Goal: Information Seeking & Learning: Learn about a topic

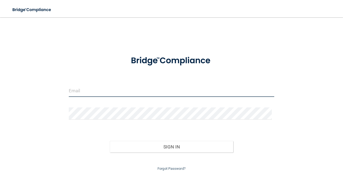
click at [107, 87] on input "email" at bounding box center [172, 91] width 206 height 12
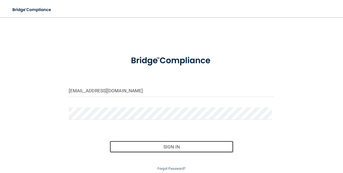
click at [153, 143] on button "Sign In" at bounding box center [171, 147] width 123 height 12
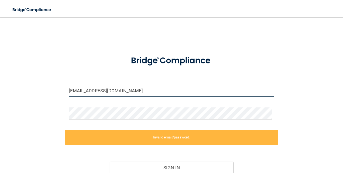
click at [135, 92] on input "[EMAIL_ADDRESS][DOMAIN_NAME]" at bounding box center [172, 91] width 206 height 12
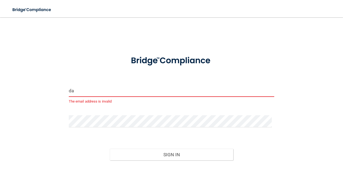
type input "d"
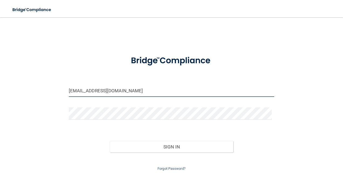
type input "[EMAIL_ADDRESS][DOMAIN_NAME]"
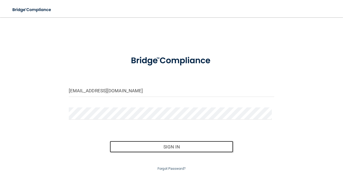
click at [138, 150] on button "Sign In" at bounding box center [171, 147] width 123 height 12
click at [144, 147] on button "Sign In" at bounding box center [171, 147] width 123 height 12
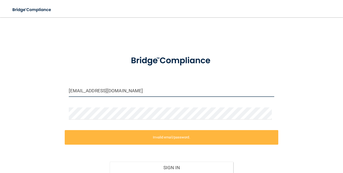
click at [102, 89] on input "dawhnj@gmail.com" at bounding box center [172, 91] width 206 height 12
click at [101, 91] on input "dawhnj@gmail.com" at bounding box center [172, 91] width 206 height 12
click at [102, 91] on input "dawhnj@gmail.com" at bounding box center [172, 91] width 206 height 12
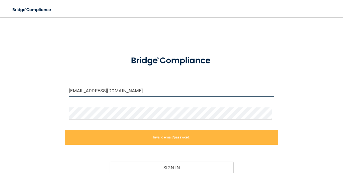
click at [102, 91] on input "dawhnj@gmail.com" at bounding box center [172, 91] width 206 height 12
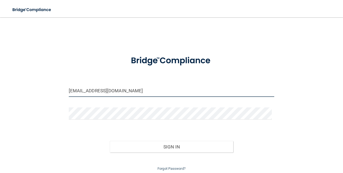
click at [126, 94] on input "dawhnj@gmail.com" at bounding box center [172, 91] width 206 height 12
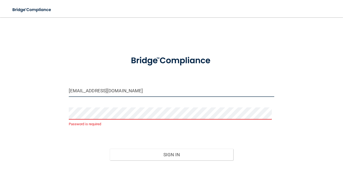
click at [170, 93] on input "dawhnj@gmail.com" at bounding box center [172, 91] width 206 height 12
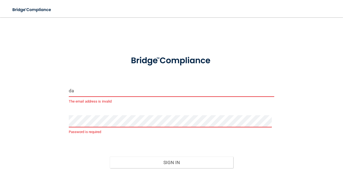
type input "d"
click at [119, 89] on input "email" at bounding box center [172, 91] width 206 height 12
type input "d"
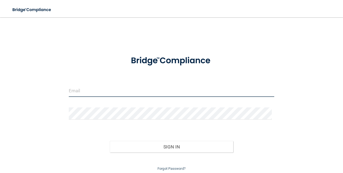
click at [90, 89] on input "email" at bounding box center [172, 91] width 206 height 12
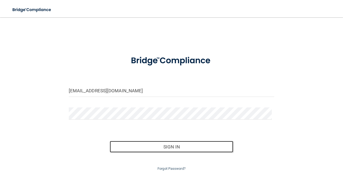
click at [146, 151] on button "Sign In" at bounding box center [171, 147] width 123 height 12
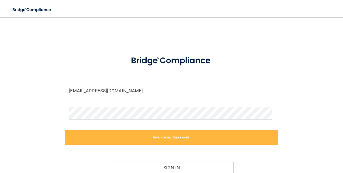
drag, startPoint x: 275, startPoint y: 115, endPoint x: 272, endPoint y: 114, distance: 3.2
click at [275, 115] on div "dbruce@sandstonefb.com Invalid email/password. You don't have permission to acc…" at bounding box center [171, 108] width 321 height 170
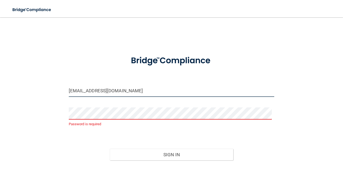
click at [108, 91] on input "dbruce@sandstonefb.com" at bounding box center [172, 91] width 206 height 12
type input "[EMAIL_ADDRESS][DOMAIN_NAME]"
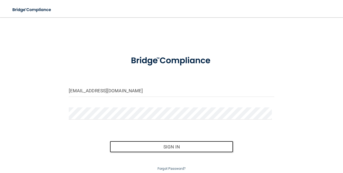
click at [125, 147] on button "Sign In" at bounding box center [171, 147] width 123 height 12
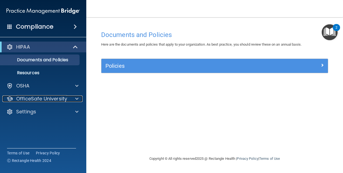
click at [40, 98] on p "OfficeSafe University" at bounding box center [41, 98] width 51 height 6
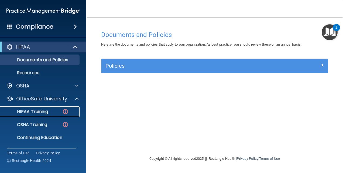
click at [38, 109] on p "HIPAA Training" at bounding box center [26, 111] width 44 height 5
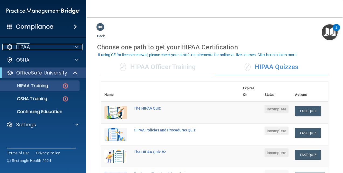
click at [78, 47] on span at bounding box center [76, 47] width 3 height 6
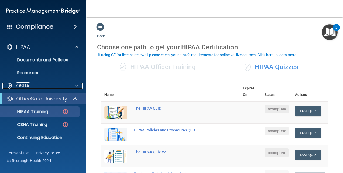
click at [79, 88] on div at bounding box center [75, 85] width 13 height 6
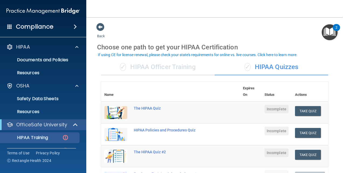
click at [148, 108] on div "The HIPAA Quiz" at bounding box center [173, 108] width 79 height 4
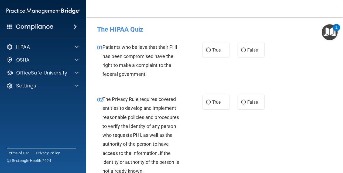
click at [55, 77] on div "OfficeSafe University" at bounding box center [43, 72] width 86 height 11
click at [69, 75] on div at bounding box center [75, 72] width 13 height 6
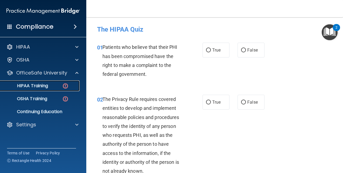
click at [44, 87] on p "HIPAA Training" at bounding box center [26, 85] width 44 height 5
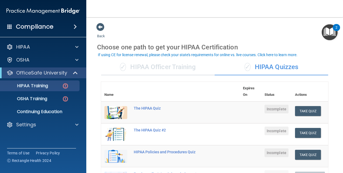
click at [120, 66] on span "✓" at bounding box center [123, 67] width 6 height 8
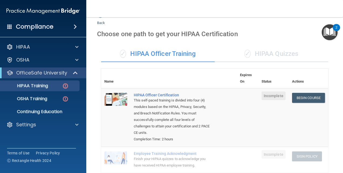
scroll to position [13, 0]
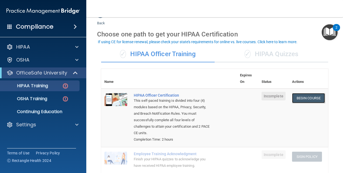
click at [298, 101] on link "Begin Course" at bounding box center [308, 98] width 33 height 10
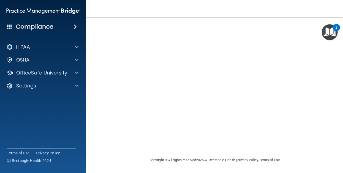
scroll to position [25, 0]
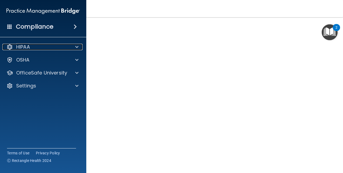
click at [77, 47] on span at bounding box center [76, 47] width 3 height 6
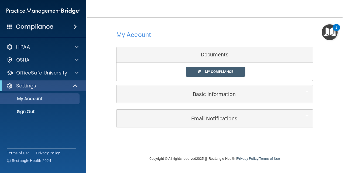
click at [215, 72] on span "My Compliance" at bounding box center [219, 71] width 28 height 4
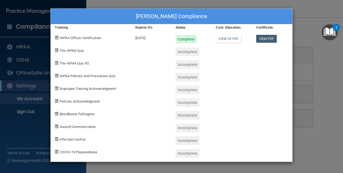
click at [82, 53] on div "The HIPAA Quiz" at bounding box center [91, 49] width 81 height 13
click at [199, 46] on div "Incomplete" at bounding box center [191, 49] width 40 height 13
click at [194, 56] on div "Dawhn Bruce's Compliance Training Expires On Status Cont. Education Certificate…" at bounding box center [171, 84] width 242 height 153
click at [163, 71] on div at bounding box center [151, 75] width 40 height 13
click at [317, 23] on div "Dawhn Bruce's Compliance Training Expires On Status Cont. Education Certificate…" at bounding box center [171, 86] width 343 height 173
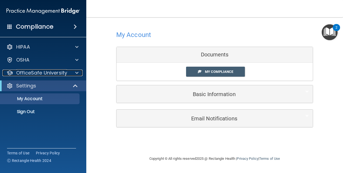
click at [72, 73] on div at bounding box center [75, 72] width 13 height 6
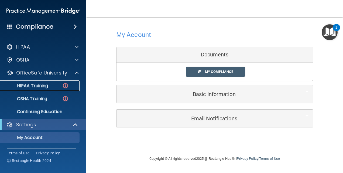
click at [59, 82] on link "HIPAA Training" at bounding box center [37, 85] width 85 height 11
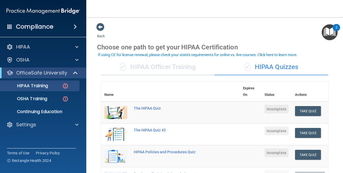
click at [169, 64] on div "✓ HIPAA Officer Training" at bounding box center [157, 67] width 113 height 16
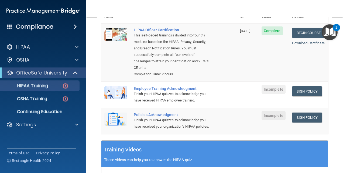
scroll to position [78, 0]
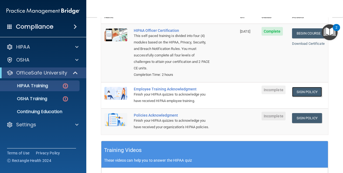
click at [295, 87] on link "Sign Policy" at bounding box center [307, 92] width 30 height 10
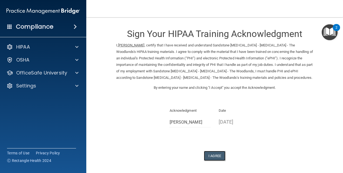
click at [216, 153] on button "I Agree" at bounding box center [215, 156] width 22 height 10
click at [77, 76] on div "OfficeSafe University" at bounding box center [43, 72] width 86 height 11
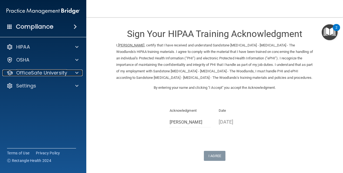
click at [76, 72] on span at bounding box center [76, 72] width 3 height 6
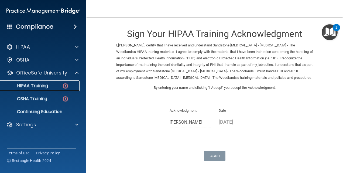
click at [55, 85] on div "HIPAA Training" at bounding box center [41, 85] width 74 height 5
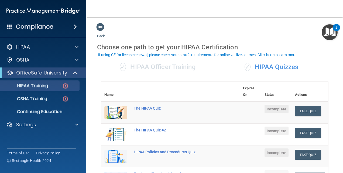
click at [146, 68] on div "✓ HIPAA Officer Training" at bounding box center [157, 67] width 113 height 16
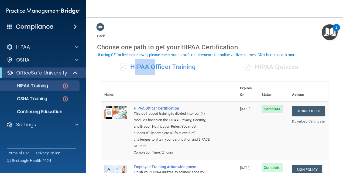
click at [146, 68] on div "✓ HIPAA Officer Training" at bounding box center [157, 67] width 113 height 16
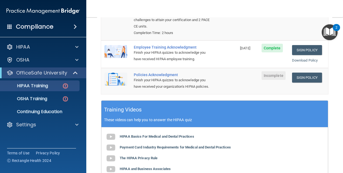
scroll to position [123, 0]
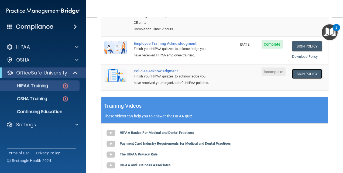
click at [295, 70] on link "Sign Policy" at bounding box center [307, 74] width 30 height 10
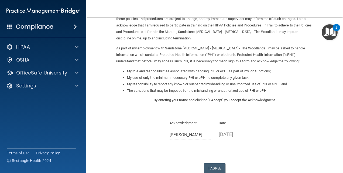
scroll to position [46, 0]
click at [207, 167] on button "I Agree" at bounding box center [215, 167] width 22 height 10
click at [75, 51] on div "HIPAA" at bounding box center [43, 46] width 86 height 11
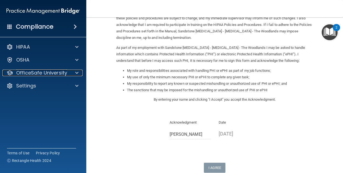
click at [79, 71] on div at bounding box center [75, 72] width 13 height 6
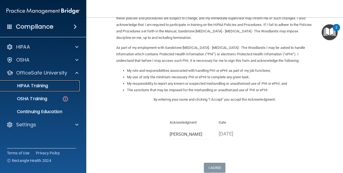
click at [66, 88] on div "HIPAA Training" at bounding box center [41, 85] width 74 height 5
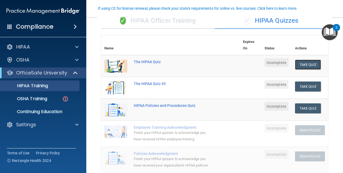
click at [307, 65] on button "Take Quiz" at bounding box center [308, 65] width 26 height 10
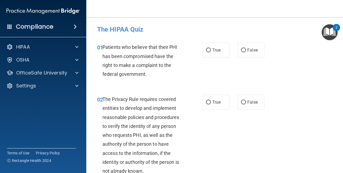
click at [207, 52] on input "True" at bounding box center [208, 50] width 5 height 4
radio input "true"
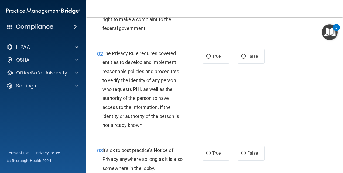
scroll to position [46, 0]
click at [206, 54] on input "True" at bounding box center [208, 56] width 5 height 4
radio input "true"
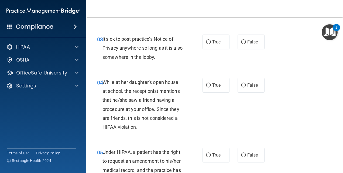
scroll to position [159, 0]
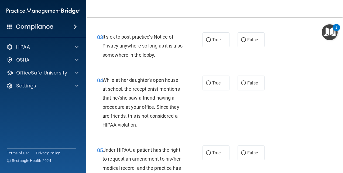
click at [241, 41] on input "False" at bounding box center [243, 40] width 5 height 4
radio input "true"
click at [241, 84] on input "False" at bounding box center [243, 83] width 5 height 4
radio input "true"
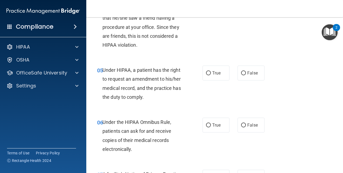
scroll to position [243, 0]
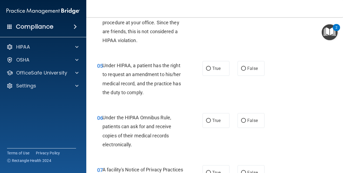
click at [206, 69] on input "True" at bounding box center [208, 69] width 5 height 4
radio input "true"
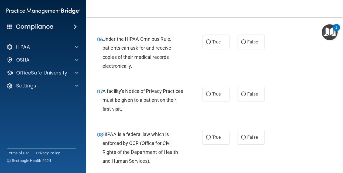
scroll to position [323, 0]
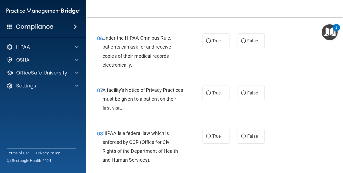
click at [206, 42] on input "True" at bounding box center [208, 41] width 5 height 4
radio input "true"
click at [206, 92] on input "True" at bounding box center [208, 93] width 5 height 4
radio input "true"
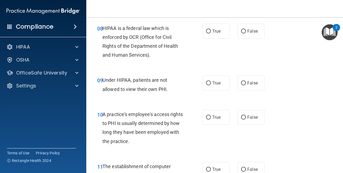
scroll to position [428, 0]
click at [207, 29] on input "True" at bounding box center [208, 31] width 5 height 4
radio input "true"
click at [237, 82] on label "False" at bounding box center [250, 82] width 27 height 15
click at [241, 82] on input "False" at bounding box center [243, 83] width 5 height 4
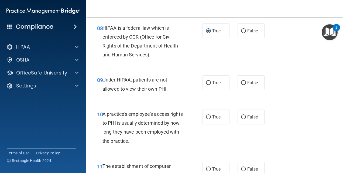
radio input "true"
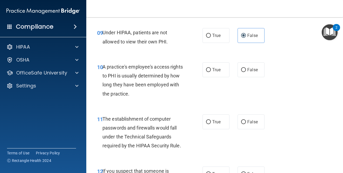
scroll to position [475, 0]
click at [242, 68] on input "False" at bounding box center [243, 70] width 5 height 4
radio input "true"
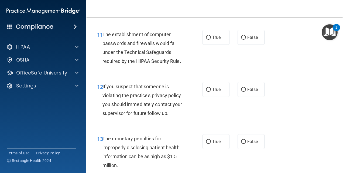
scroll to position [561, 0]
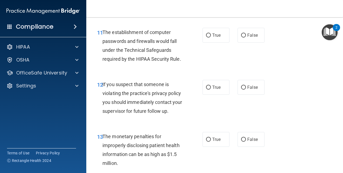
click at [206, 34] on input "True" at bounding box center [208, 35] width 5 height 4
radio input "true"
click at [206, 86] on input "True" at bounding box center [208, 87] width 5 height 4
radio input "true"
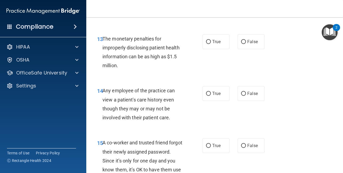
scroll to position [661, 0]
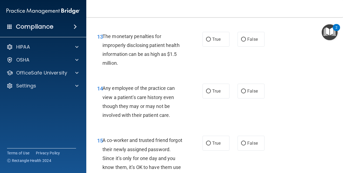
click at [206, 37] on input "True" at bounding box center [208, 39] width 5 height 4
radio input "true"
click at [241, 93] on input "False" at bounding box center [243, 91] width 5 height 4
radio input "true"
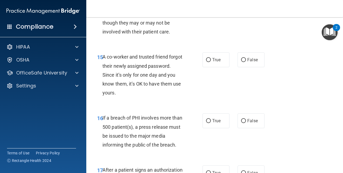
scroll to position [753, 0]
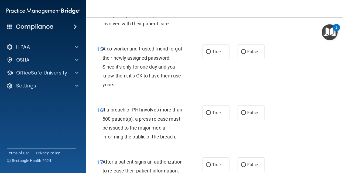
click at [242, 51] on input "False" at bounding box center [243, 52] width 5 height 4
radio input "true"
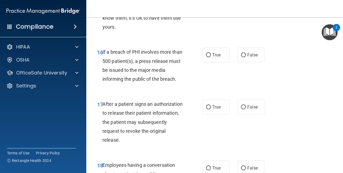
scroll to position [815, 0]
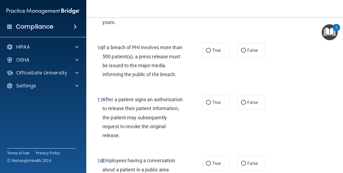
click at [206, 51] on input "True" at bounding box center [208, 50] width 5 height 4
radio input "true"
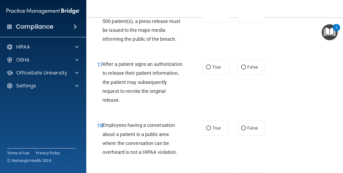
scroll to position [852, 0]
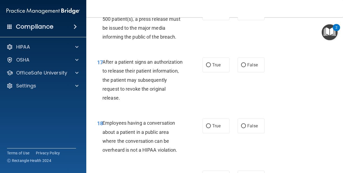
click at [206, 67] on label "True" at bounding box center [215, 64] width 27 height 15
click at [206, 67] on input "True" at bounding box center [208, 65] width 5 height 4
radio input "true"
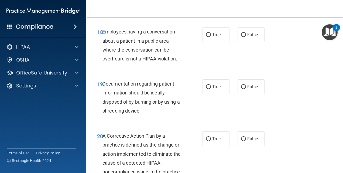
scroll to position [948, 0]
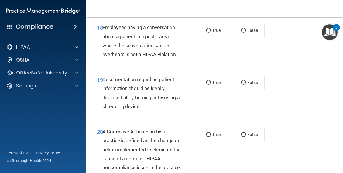
click at [242, 27] on label "False" at bounding box center [250, 30] width 27 height 15
click at [242, 29] on input "False" at bounding box center [243, 31] width 5 height 4
radio input "true"
click at [241, 81] on input "False" at bounding box center [243, 83] width 5 height 4
radio input "true"
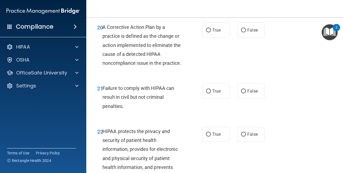
scroll to position [1054, 0]
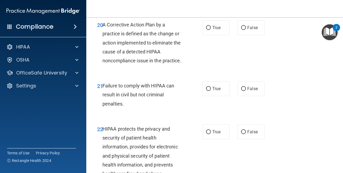
click at [207, 26] on input "True" at bounding box center [208, 28] width 5 height 4
radio input "true"
click at [241, 91] on input "False" at bounding box center [243, 89] width 5 height 4
radio input "true"
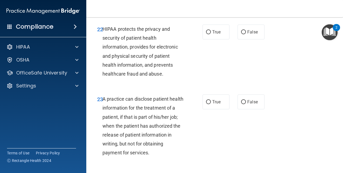
scroll to position [1156, 0]
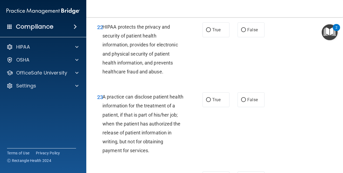
click at [206, 37] on label "True" at bounding box center [215, 29] width 27 height 15
click at [206, 32] on input "True" at bounding box center [208, 30] width 5 height 4
radio input "true"
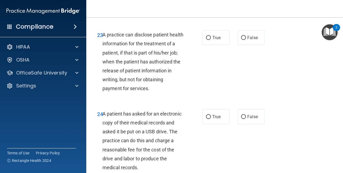
scroll to position [1222, 0]
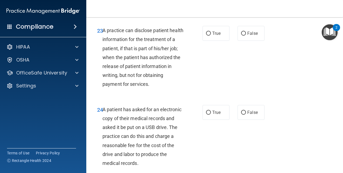
click at [241, 41] on label "False" at bounding box center [250, 33] width 27 height 15
click at [241, 36] on input "False" at bounding box center [243, 34] width 5 height 4
radio input "true"
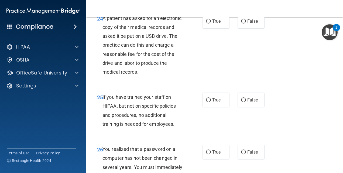
scroll to position [1316, 0]
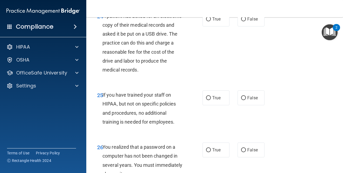
click at [203, 26] on label "True" at bounding box center [215, 19] width 27 height 15
click at [206, 21] on input "True" at bounding box center [208, 19] width 5 height 4
radio input "true"
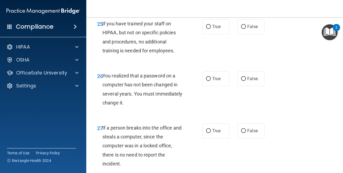
scroll to position [1389, 0]
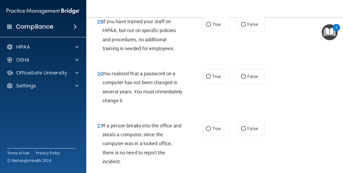
click at [241, 27] on input "False" at bounding box center [243, 25] width 5 height 4
radio input "true"
click at [206, 79] on input "True" at bounding box center [208, 77] width 5 height 4
radio input "true"
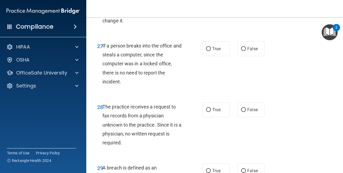
scroll to position [1466, 0]
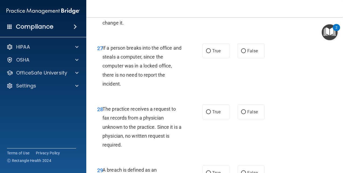
click at [242, 58] on label "False" at bounding box center [250, 50] width 27 height 15
click at [242, 53] on input "False" at bounding box center [243, 51] width 5 height 4
radio input "true"
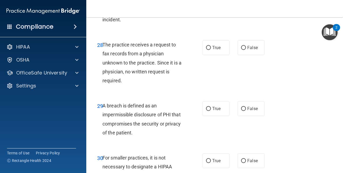
scroll to position [1533, 0]
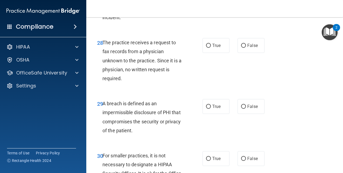
click at [237, 53] on label "False" at bounding box center [250, 45] width 27 height 15
click at [241, 48] on input "False" at bounding box center [243, 46] width 5 height 4
radio input "true"
click at [206, 109] on input "True" at bounding box center [208, 107] width 5 height 4
radio input "true"
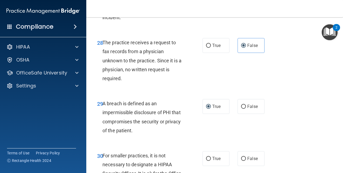
scroll to position [1609, 0]
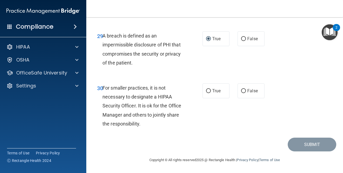
click at [243, 90] on label "False" at bounding box center [250, 90] width 27 height 15
drag, startPoint x: 243, startPoint y: 90, endPoint x: 239, endPoint y: 91, distance: 4.0
click at [241, 91] on input "False" at bounding box center [243, 91] width 5 height 4
radio input "true"
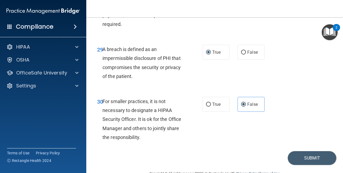
scroll to position [1589, 0]
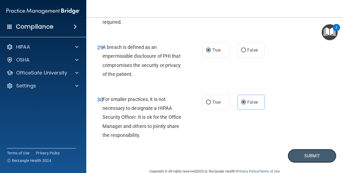
click at [302, 162] on button "Submit" at bounding box center [311, 156] width 48 height 14
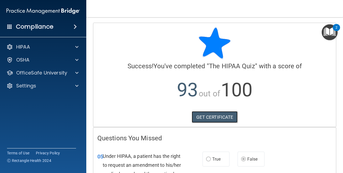
click at [215, 116] on link "GET CERTIFICATE" at bounding box center [215, 117] width 46 height 12
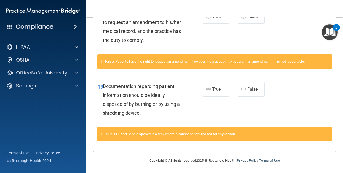
scroll to position [142, 0]
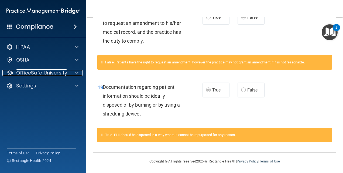
click at [76, 74] on span at bounding box center [76, 72] width 3 height 6
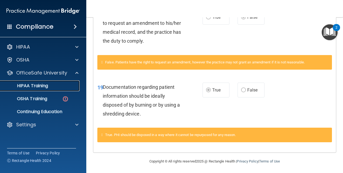
click at [53, 84] on div "HIPAA Training" at bounding box center [41, 85] width 74 height 5
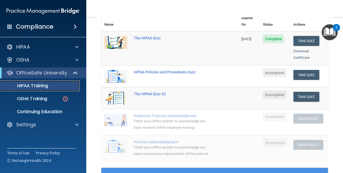
scroll to position [71, 0]
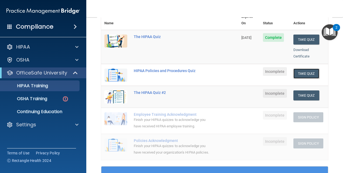
click at [296, 70] on button "Take Quiz" at bounding box center [306, 73] width 26 height 10
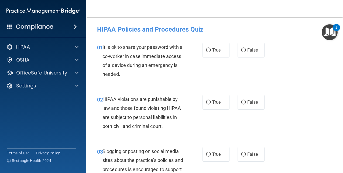
click at [239, 52] on label "False" at bounding box center [250, 50] width 27 height 15
click at [241, 52] on input "False" at bounding box center [243, 50] width 5 height 4
radio input "true"
click at [206, 101] on input "True" at bounding box center [208, 102] width 5 height 4
radio input "true"
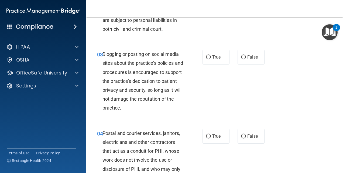
scroll to position [99, 0]
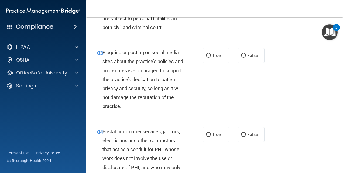
click at [241, 56] on input "False" at bounding box center [243, 56] width 5 height 4
radio input "true"
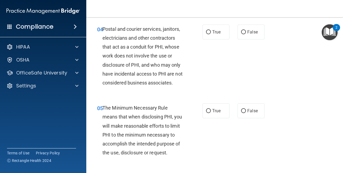
scroll to position [203, 0]
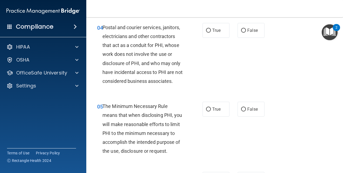
click at [241, 32] on input "False" at bounding box center [243, 31] width 5 height 4
radio input "true"
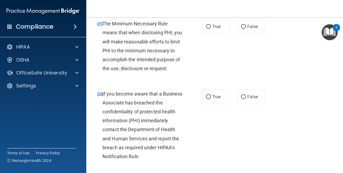
scroll to position [290, 0]
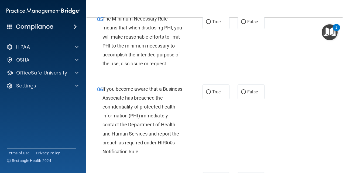
click at [207, 24] on input "True" at bounding box center [208, 22] width 5 height 4
radio input "true"
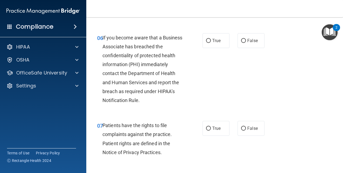
scroll to position [343, 0]
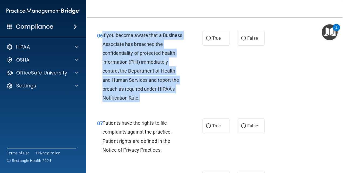
drag, startPoint x: 102, startPoint y: 43, endPoint x: 189, endPoint y: 120, distance: 116.2
click at [189, 105] on div "06 If you become aware that a Business Associate has breached the confidentiali…" at bounding box center [149, 68] width 121 height 74
copy span "If you become aware that a Business Associate has breached the confidentiality …"
click at [241, 40] on input "False" at bounding box center [243, 38] width 5 height 4
radio input "true"
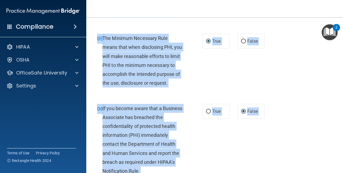
scroll to position [253, 0]
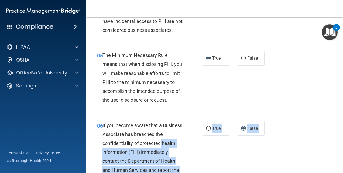
drag, startPoint x: 102, startPoint y: 140, endPoint x: 203, endPoint y: 154, distance: 101.8
click at [203, 154] on div "06 If you become aware that a Business Associate has breached the confidentiali…" at bounding box center [149, 158] width 121 height 74
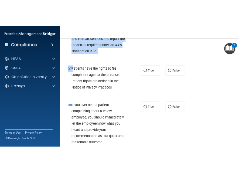
scroll to position [409, 0]
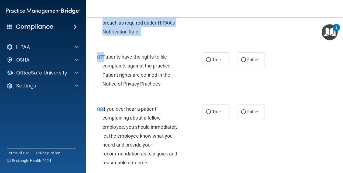
click at [96, 84] on div "07 Patients have the rights to file complaints against the practice. Patient ri…" at bounding box center [149, 71] width 121 height 39
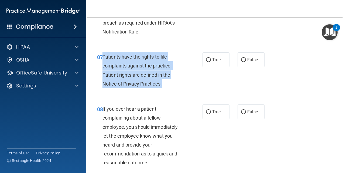
drag, startPoint x: 103, startPoint y: 74, endPoint x: 166, endPoint y: 103, distance: 68.9
click at [166, 88] on div "Patients have the rights to file complaints against the practice. Patient right…" at bounding box center [144, 70] width 85 height 36
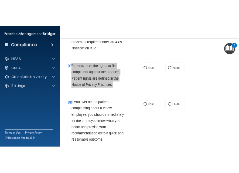
scroll to position [490, 0]
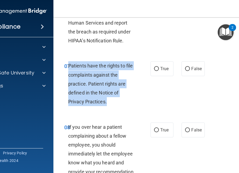
click at [154, 71] on input "True" at bounding box center [156, 69] width 5 height 4
radio input "true"
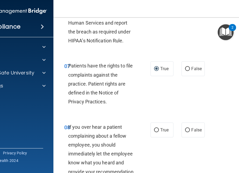
click at [68, 135] on span "If you over hear a patient complaining about a fellow employee, you should imme…" at bounding box center [100, 158] width 65 height 68
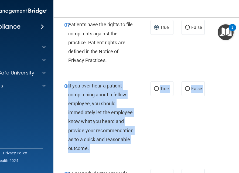
scroll to position [540, 0]
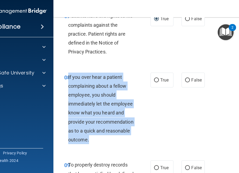
drag, startPoint x: 66, startPoint y: 135, endPoint x: 130, endPoint y: 150, distance: 65.5
click at [130, 144] on div "If you over hear a patient complaining about a fellow employee, you should imme…" at bounding box center [103, 108] width 71 height 72
copy span "If you over hear a patient complaining about a fellow employee, you should imme…"
click at [187, 82] on input "False" at bounding box center [187, 80] width 5 height 4
radio input "true"
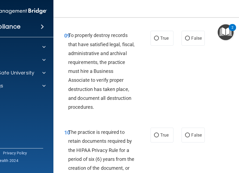
scroll to position [670, 0]
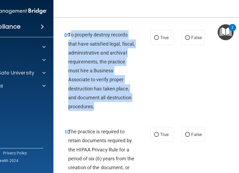
drag, startPoint x: 68, startPoint y: 45, endPoint x: 129, endPoint y: 117, distance: 93.9
click at [129, 111] on div "To properly destroy records that have satisfied legal, fiscal, administrative a…" at bounding box center [103, 70] width 71 height 81
drag, startPoint x: 67, startPoint y: 44, endPoint x: 128, endPoint y: 113, distance: 92.1
click at [128, 111] on div "To properly destroy records that have satisfied legal, fiscal, administrative a…" at bounding box center [103, 70] width 71 height 81
copy span "To properly destroy records that have satisfied legal, fiscal, administrative a…"
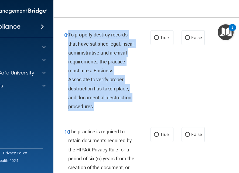
click at [185, 40] on input "False" at bounding box center [187, 38] width 5 height 4
radio input "true"
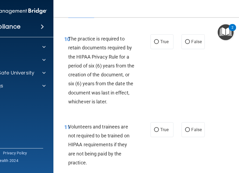
scroll to position [764, 0]
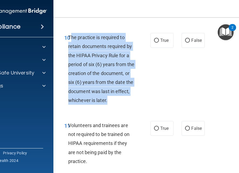
drag, startPoint x: 68, startPoint y: 47, endPoint x: 121, endPoint y: 109, distance: 81.2
click at [121, 105] on div "The practice is required to retain documents required by the HIPAA Privacy Rule…" at bounding box center [103, 69] width 71 height 72
copy span "he practice is required to retain documents required by the HIPAA Privacy Rule …"
click at [154, 43] on input "True" at bounding box center [156, 41] width 5 height 4
radio input "true"
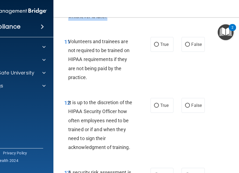
scroll to position [849, 0]
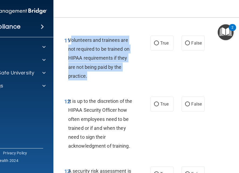
drag, startPoint x: 68, startPoint y: 48, endPoint x: 115, endPoint y: 82, distance: 57.9
click at [115, 80] on div "Volunteers and trainees are not required to be trained on HIPAA requirements if…" at bounding box center [103, 58] width 71 height 45
copy span "olunteers and trainees are not required to be trained on HIPAA requirements if …"
click at [186, 45] on input "False" at bounding box center [187, 43] width 5 height 4
radio input "true"
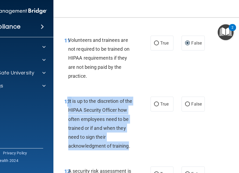
drag, startPoint x: 65, startPoint y: 111, endPoint x: 127, endPoint y: 159, distance: 78.8
click at [127, 153] on div "12 It is up to the discretion of the HIPAA Security Officer how often employees…" at bounding box center [107, 124] width 102 height 56
copy div "2 It is up to the discretion of the HIPAA Security Officer how often employees …"
click at [185, 106] on input "False" at bounding box center [187, 104] width 5 height 4
radio input "true"
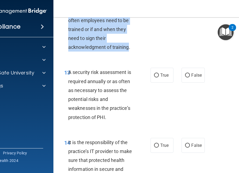
scroll to position [948, 0]
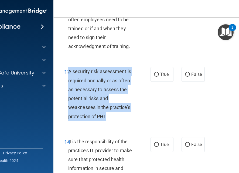
drag, startPoint x: 67, startPoint y: 81, endPoint x: 120, endPoint y: 128, distance: 70.6
click at [120, 120] on div "A security risk assessment is required annually or as often as necessary to ass…" at bounding box center [103, 94] width 71 height 54
copy span "A security risk assessment is required annually or as often as necessary to ass…"
click at [155, 77] on input "True" at bounding box center [156, 74] width 5 height 4
radio input "true"
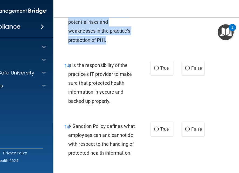
scroll to position [1025, 0]
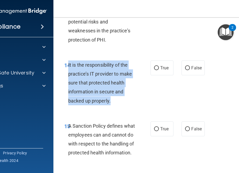
drag, startPoint x: 66, startPoint y: 73, endPoint x: 111, endPoint y: 112, distance: 59.2
click at [111, 105] on div "It is the responsibility of the practice’s IT provider to make sure that protec…" at bounding box center [103, 82] width 71 height 45
copy span "It is the responsibility of the practice’s IT provider to make sure that protec…"
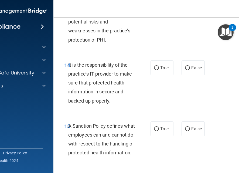
click at [182, 75] on label "False" at bounding box center [192, 67] width 23 height 15
click at [185, 70] on input "False" at bounding box center [187, 68] width 5 height 4
radio input "true"
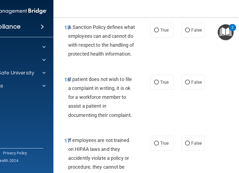
scroll to position [1117, 0]
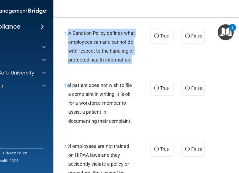
drag, startPoint x: 66, startPoint y: 41, endPoint x: 126, endPoint y: 75, distance: 68.8
click at [126, 64] on div "A Sanction Policy defines what employees can and cannot do with respect to the …" at bounding box center [103, 47] width 71 height 36
copy span "A Sanction Policy defines what employees can and cannot do with respect to the …"
click at [154, 38] on input "True" at bounding box center [156, 36] width 5 height 4
radio input "true"
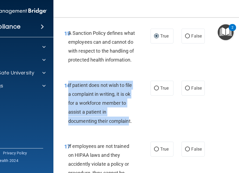
drag, startPoint x: 66, startPoint y: 102, endPoint x: 126, endPoint y: 143, distance: 72.3
click at [126, 128] on div "16 If patient does not wish to file a complaint in writing, it is ok for a work…" at bounding box center [107, 104] width 102 height 47
copy span "If patient does not wish to file a complaint in writing, it is ok for a workfor…"
click at [154, 90] on input "True" at bounding box center [156, 88] width 5 height 4
radio input "true"
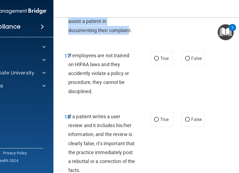
scroll to position [1208, 0]
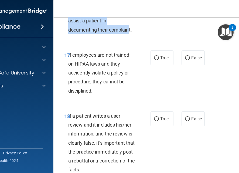
click at [185, 60] on input "False" at bounding box center [187, 58] width 5 height 4
radio input "true"
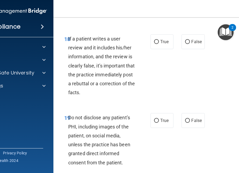
scroll to position [1287, 0]
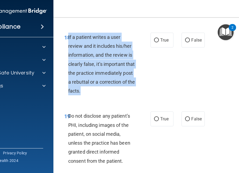
drag, startPoint x: 66, startPoint y: 56, endPoint x: 110, endPoint y: 108, distance: 68.2
click at [110, 95] on div "If a patient writes a user review and it includes his/her information, and the …" at bounding box center [103, 64] width 71 height 63
click at [186, 42] on input "False" at bounding box center [187, 40] width 5 height 4
radio input "true"
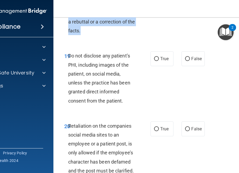
scroll to position [1348, 0]
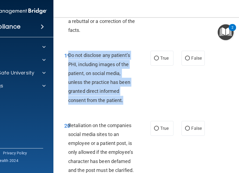
drag, startPoint x: 66, startPoint y: 76, endPoint x: 121, endPoint y: 121, distance: 71.0
click at [121, 104] on div "Do not disclose any patient’s PHI, including images of the patient, on social m…" at bounding box center [103, 78] width 71 height 54
click at [155, 60] on input "True" at bounding box center [156, 58] width 5 height 4
radio input "true"
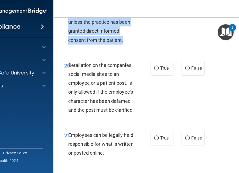
scroll to position [1433, 0]
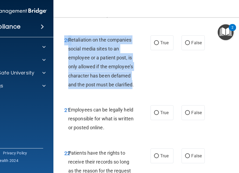
drag, startPoint x: 63, startPoint y: 60, endPoint x: 131, endPoint y: 106, distance: 82.2
click at [131, 92] on div "20 Retaliation on the companies social media sites to an employee or a patient …" at bounding box center [107, 63] width 102 height 56
click at [186, 45] on input "False" at bounding box center [187, 43] width 5 height 4
radio input "true"
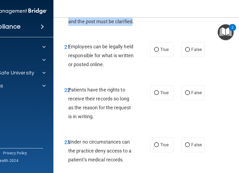
scroll to position [1497, 0]
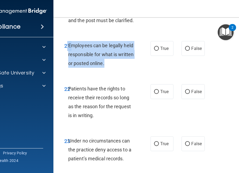
drag, startPoint x: 66, startPoint y: 64, endPoint x: 108, endPoint y: 84, distance: 46.6
click at [108, 71] on div "21 Employees can be legally held responsible for what is written or posted onli…" at bounding box center [107, 56] width 102 height 30
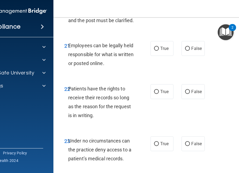
click at [152, 56] on label "True" at bounding box center [161, 48] width 23 height 15
click at [154, 51] on input "True" at bounding box center [156, 49] width 5 height 4
radio input "true"
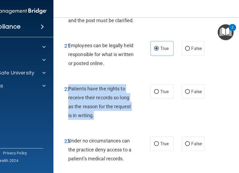
drag, startPoint x: 67, startPoint y: 106, endPoint x: 105, endPoint y: 132, distance: 46.0
click at [105, 120] on div "Patients have the rights to receive their records so long as the reason for the…" at bounding box center [103, 102] width 71 height 36
click at [185, 94] on input "False" at bounding box center [187, 92] width 5 height 4
radio input "true"
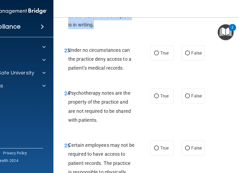
scroll to position [1592, 0]
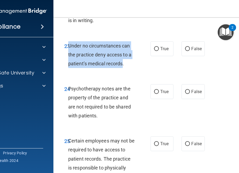
drag, startPoint x: 66, startPoint y: 62, endPoint x: 121, endPoint y: 85, distance: 59.0
click at [121, 68] on div "Under no circumstances can the practice deny access to a patient’s medical reco…" at bounding box center [103, 54] width 71 height 27
click at [186, 51] on input "False" at bounding box center [187, 49] width 5 height 4
radio input "true"
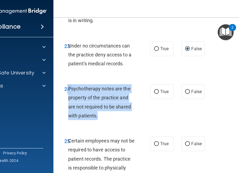
drag, startPoint x: 66, startPoint y: 106, endPoint x: 121, endPoint y: 131, distance: 60.6
click at [121, 123] on div "24 Psychotherapy notes are the property of the practice and are not required to…" at bounding box center [107, 103] width 102 height 39
click at [155, 94] on input "True" at bounding box center [156, 92] width 5 height 4
radio input "true"
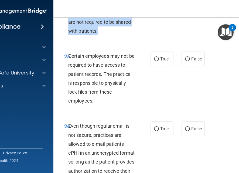
scroll to position [1677, 0]
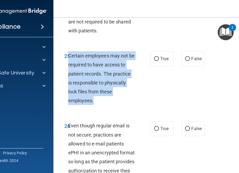
drag, startPoint x: 66, startPoint y: 72, endPoint x: 116, endPoint y: 117, distance: 66.8
click at [116, 105] on div "Certain employees may not be required to have access to patient records. The pr…" at bounding box center [103, 78] width 71 height 54
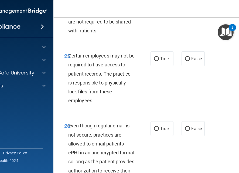
click at [160, 61] on span "True" at bounding box center [164, 58] width 8 height 5
click at [158, 61] on input "True" at bounding box center [156, 59] width 5 height 4
radio input "true"
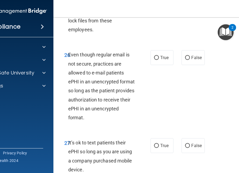
scroll to position [1749, 0]
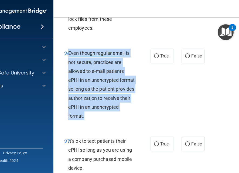
drag, startPoint x: 67, startPoint y: 72, endPoint x: 138, endPoint y: 140, distance: 98.7
click at [138, 123] on div "26 Even though regular email is not secure, practices are allowed to e-mail pat…" at bounding box center [107, 85] width 102 height 74
click at [154, 58] on input "True" at bounding box center [156, 56] width 5 height 4
radio input "true"
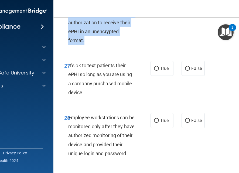
scroll to position [1825, 0]
drag, startPoint x: 67, startPoint y: 84, endPoint x: 122, endPoint y: 108, distance: 60.5
click at [122, 96] on div "It’s ok to text patients their ePHI so long as you are using a company purchase…" at bounding box center [103, 79] width 71 height 36
click at [186, 70] on input "False" at bounding box center [187, 68] width 5 height 4
radio input "true"
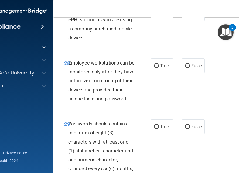
scroll to position [1892, 0]
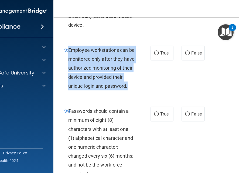
drag, startPoint x: 67, startPoint y: 68, endPoint x: 126, endPoint y: 103, distance: 68.5
click at [126, 90] on div "Employee workstations can be monitored only after they have authorized monitori…" at bounding box center [103, 68] width 71 height 45
click at [187, 55] on input "False" at bounding box center [187, 53] width 5 height 4
radio input "true"
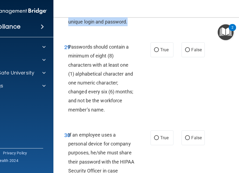
scroll to position [1957, 0]
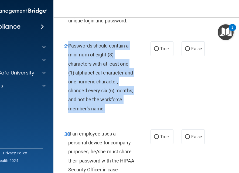
drag, startPoint x: 67, startPoint y: 64, endPoint x: 114, endPoint y: 126, distance: 77.9
click at [114, 113] on div "Passwords should contain a minimum of eight (8) characters with at least one (1…" at bounding box center [103, 77] width 71 height 72
click at [154, 51] on input "True" at bounding box center [156, 49] width 5 height 4
radio input "true"
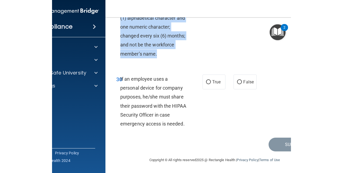
scroll to position [2021, 0]
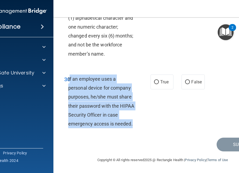
drag, startPoint x: 67, startPoint y: 88, endPoint x: 132, endPoint y: 136, distance: 80.5
click at [132, 128] on div "If an employee uses a personal device for company purposes, he/she must share t…" at bounding box center [103, 101] width 71 height 54
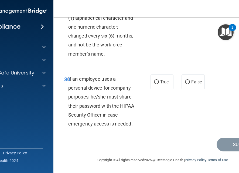
click at [185, 89] on label "False" at bounding box center [192, 81] width 23 height 15
click at [185, 84] on input "False" at bounding box center [187, 82] width 5 height 4
radio input "true"
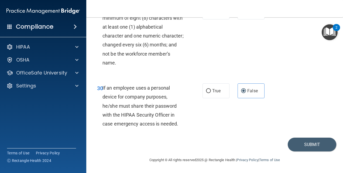
scroll to position [1779, 0]
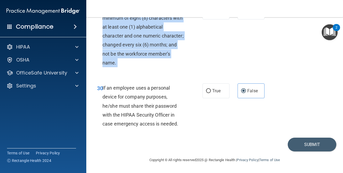
drag, startPoint x: 298, startPoint y: 85, endPoint x: 303, endPoint y: 75, distance: 11.8
click at [309, 151] on button "Submit" at bounding box center [311, 144] width 48 height 14
click at [310, 151] on button "Submit" at bounding box center [311, 144] width 48 height 14
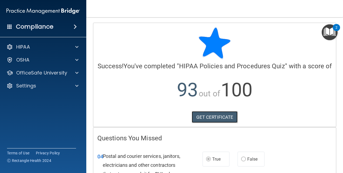
click at [200, 122] on link "GET CERTIFICATE" at bounding box center [215, 117] width 46 height 12
click at [76, 72] on span at bounding box center [76, 72] width 3 height 6
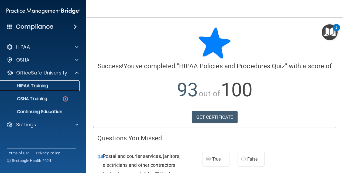
click at [66, 86] on div "HIPAA Training" at bounding box center [41, 85] width 74 height 5
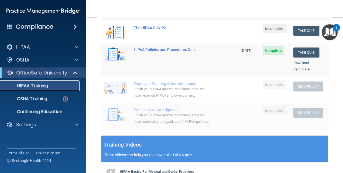
scroll to position [115, 0]
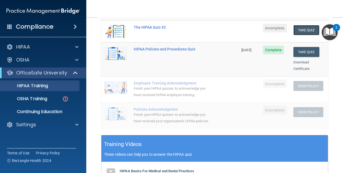
click at [297, 25] on button "Take Quiz" at bounding box center [306, 30] width 26 height 10
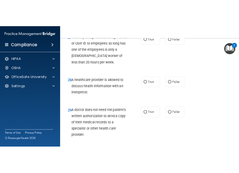
scroll to position [1600, 0]
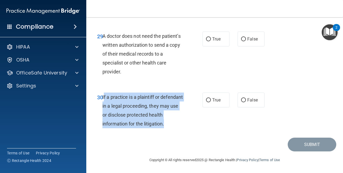
drag, startPoint x: 103, startPoint y: 96, endPoint x: 181, endPoint y: 128, distance: 84.2
click at [181, 128] on div "If a practice is a plaintiff or defendant in a legal proceeding, they may use o…" at bounding box center [144, 110] width 85 height 36
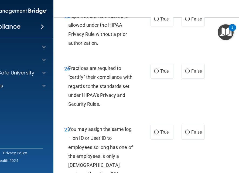
scroll to position [1806, 0]
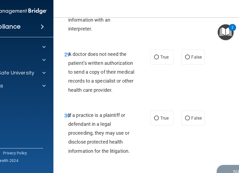
click at [157, 110] on label "True" at bounding box center [161, 117] width 23 height 15
click at [157, 116] on input "True" at bounding box center [156, 118] width 5 height 4
radio input "true"
drag, startPoint x: 67, startPoint y: 47, endPoint x: 134, endPoint y: 83, distance: 76.4
click at [134, 83] on div "A doctor does not need the patient’s written authorization to send a copy of th…" at bounding box center [103, 72] width 71 height 45
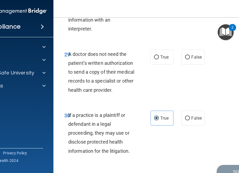
drag, startPoint x: 134, startPoint y: 83, endPoint x: 198, endPoint y: 69, distance: 66.2
click at [198, 69] on div "29 A doctor does not need the patient’s written authorization to send a copy of…" at bounding box center [162, 73] width 205 height 61
click at [156, 55] on input "True" at bounding box center [156, 57] width 5 height 4
radio input "true"
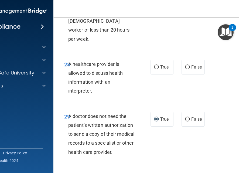
scroll to position [1732, 0]
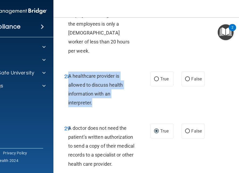
drag, startPoint x: 66, startPoint y: 67, endPoint x: 109, endPoint y: 93, distance: 50.0
click at [109, 93] on div "A healthcare provider is allowed to discuss health information with an interpre…" at bounding box center [103, 89] width 71 height 36
click at [156, 77] on input "True" at bounding box center [156, 79] width 5 height 4
radio input "true"
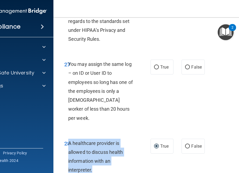
scroll to position [1665, 0]
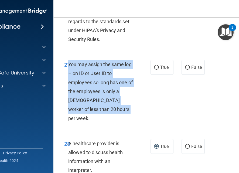
drag, startPoint x: 66, startPoint y: 65, endPoint x: 131, endPoint y: 106, distance: 76.8
click at [131, 106] on div "You may assign the same log – on ID or User ID to employees so long has one of …" at bounding box center [103, 91] width 71 height 63
drag, startPoint x: 131, startPoint y: 106, endPoint x: 184, endPoint y: 67, distance: 65.5
click at [185, 67] on input "False" at bounding box center [187, 67] width 5 height 4
radio input "true"
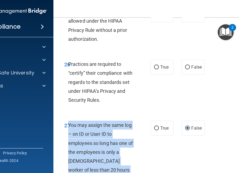
scroll to position [1604, 0]
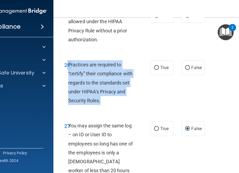
drag, startPoint x: 66, startPoint y: 65, endPoint x: 121, endPoint y: 100, distance: 65.6
click at [121, 100] on div "26 Practices are required to “certify” their compliance with regards to the sta…" at bounding box center [107, 83] width 102 height 47
click at [185, 66] on input "False" at bounding box center [187, 68] width 5 height 4
radio input "true"
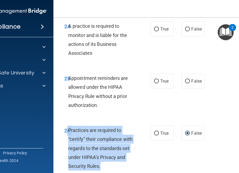
scroll to position [1537, 0]
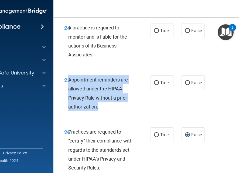
drag, startPoint x: 67, startPoint y: 80, endPoint x: 141, endPoint y: 106, distance: 78.8
click at [141, 106] on div "25 Appointment reminders are allowed under the HIPAA Privacy Rule without a pri…" at bounding box center [107, 94] width 102 height 39
click at [154, 81] on input "True" at bounding box center [156, 83] width 5 height 4
radio input "true"
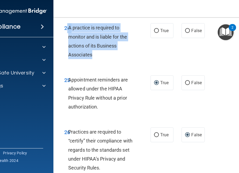
drag, startPoint x: 66, startPoint y: 30, endPoint x: 113, endPoint y: 55, distance: 53.7
click at [113, 55] on div "24 A practice is required to monitor and is liable for the actions of its Busin…" at bounding box center [107, 42] width 102 height 39
click at [155, 30] on input "True" at bounding box center [156, 31] width 5 height 4
radio input "true"
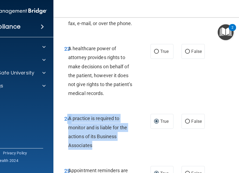
scroll to position [1444, 0]
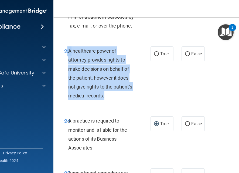
drag, startPoint x: 65, startPoint y: 50, endPoint x: 111, endPoint y: 96, distance: 65.0
click at [111, 96] on div "23 A healthcare power of attorney provides rights to make decisions on behalf o…" at bounding box center [107, 74] width 102 height 56
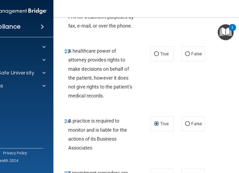
click at [186, 57] on label "False" at bounding box center [192, 53] width 23 height 15
click at [186, 56] on input "False" at bounding box center [187, 54] width 5 height 4
radio input "true"
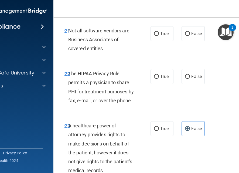
scroll to position [1364, 0]
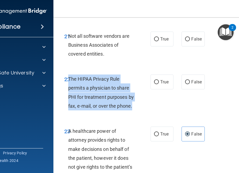
drag, startPoint x: 66, startPoint y: 79, endPoint x: 137, endPoint y: 107, distance: 75.9
click at [137, 107] on div "22 The HIPAA Privacy Rule permits a physician to share PHI for treatment purpos…" at bounding box center [107, 93] width 102 height 39
click at [154, 80] on input "True" at bounding box center [156, 82] width 5 height 4
radio input "true"
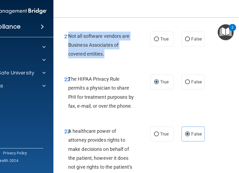
drag, startPoint x: 66, startPoint y: 36, endPoint x: 126, endPoint y: 52, distance: 61.6
click at [126, 52] on div "Not all software vendors are Business Associates of covered entities." at bounding box center [103, 45] width 71 height 27
click at [155, 39] on input "True" at bounding box center [156, 39] width 5 height 4
radio input "true"
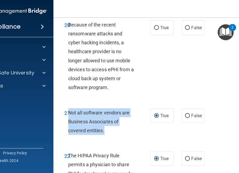
scroll to position [1287, 0]
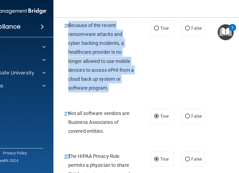
drag, startPoint x: 66, startPoint y: 23, endPoint x: 121, endPoint y: 86, distance: 83.4
click at [121, 86] on div "Because of the recent ransomware attacks and cyber hacking incidents, a healthc…" at bounding box center [103, 57] width 71 height 72
click at [185, 29] on input "False" at bounding box center [187, 28] width 5 height 4
radio input "true"
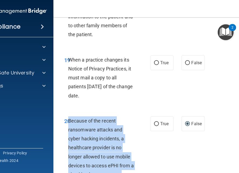
scroll to position [1191, 0]
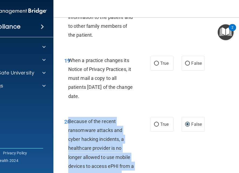
drag, startPoint x: 66, startPoint y: 59, endPoint x: 115, endPoint y: 100, distance: 63.5
click at [115, 100] on div "When a practice changes its Notice of Privacy Practices, it must mail a copy to…" at bounding box center [103, 78] width 71 height 45
click at [186, 62] on input "False" at bounding box center [187, 63] width 5 height 4
radio input "true"
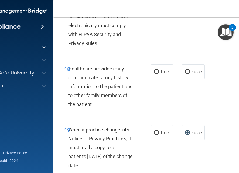
scroll to position [1121, 0]
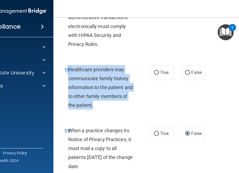
drag, startPoint x: 66, startPoint y: 69, endPoint x: 150, endPoint y: 110, distance: 94.0
click at [150, 110] on div "18 Healthcare providers may communicate family history information to the patie…" at bounding box center [107, 88] width 102 height 47
click at [160, 70] on span "True" at bounding box center [164, 72] width 8 height 5
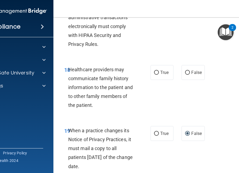
click at [159, 71] on input "True" at bounding box center [156, 73] width 5 height 4
radio input "true"
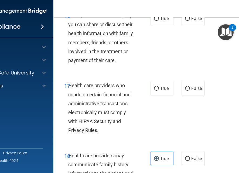
scroll to position [1035, 0]
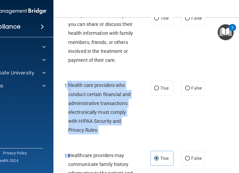
drag, startPoint x: 65, startPoint y: 86, endPoint x: 113, endPoint y: 132, distance: 66.1
click at [113, 132] on div "17 Health care providers who conduct certain financial and administrative trans…" at bounding box center [107, 109] width 102 height 56
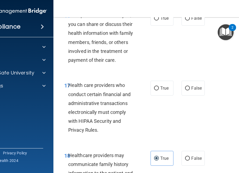
click at [158, 85] on label "True" at bounding box center [161, 88] width 23 height 15
click at [158, 86] on input "True" at bounding box center [156, 88] width 5 height 4
radio input "true"
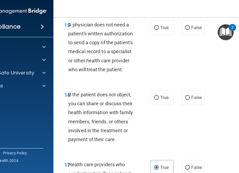
scroll to position [956, 0]
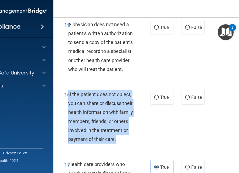
drag, startPoint x: 67, startPoint y: 96, endPoint x: 126, endPoint y: 142, distance: 75.7
click at [126, 142] on div "If the patient does not object, you can share or discuss their health informati…" at bounding box center [103, 117] width 71 height 54
click at [154, 97] on input "True" at bounding box center [156, 97] width 5 height 4
radio input "true"
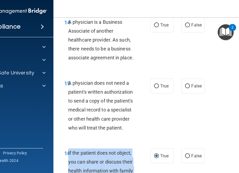
scroll to position [897, 0]
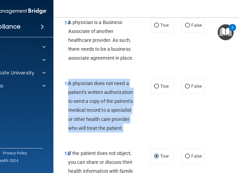
drag, startPoint x: 67, startPoint y: 81, endPoint x: 152, endPoint y: 128, distance: 97.6
click at [152, 128] on div "15 A physician does not need a patient's written authorization to send a copy o…" at bounding box center [107, 107] width 102 height 56
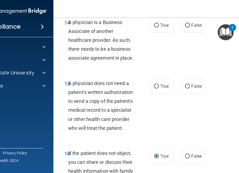
click at [160, 88] on span "True" at bounding box center [164, 86] width 8 height 5
click at [158, 88] on input "True" at bounding box center [156, 86] width 5 height 4
radio input "true"
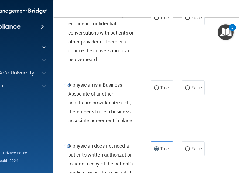
scroll to position [835, 0]
drag, startPoint x: 67, startPoint y: 86, endPoint x: 132, endPoint y: 125, distance: 76.5
click at [132, 125] on div "A physician is a Business Associate of another healthcare provider. As such, th…" at bounding box center [103, 103] width 71 height 45
click at [154, 87] on input "True" at bounding box center [156, 88] width 5 height 4
radio input "true"
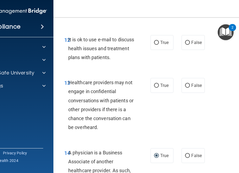
scroll to position [768, 0]
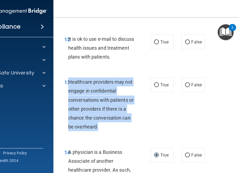
drag, startPoint x: 67, startPoint y: 81, endPoint x: 135, endPoint y: 125, distance: 81.1
click at [135, 125] on div "Healthcare providers may not engage in confidential conversations with patients…" at bounding box center [103, 104] width 71 height 54
click at [185, 84] on input "False" at bounding box center [187, 85] width 5 height 4
radio input "true"
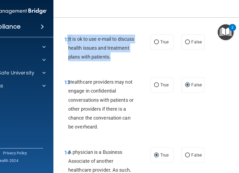
drag, startPoint x: 66, startPoint y: 39, endPoint x: 133, endPoint y: 60, distance: 70.4
click at [133, 60] on div "12 It is ok to use e-mail to discuss health issues and treatment plans with pat…" at bounding box center [107, 49] width 102 height 30
click at [155, 41] on input "True" at bounding box center [156, 42] width 5 height 4
radio input "true"
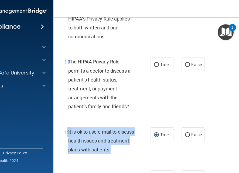
scroll to position [672, 0]
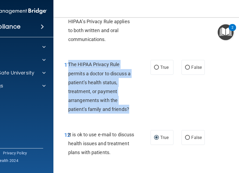
drag, startPoint x: 66, startPoint y: 64, endPoint x: 141, endPoint y: 114, distance: 89.2
click at [141, 114] on div "11 The HIPAA Privacy Rule permits a doctor to discuss a patient’s health status…" at bounding box center [107, 88] width 102 height 56
click at [154, 68] on input "True" at bounding box center [156, 67] width 5 height 4
radio input "true"
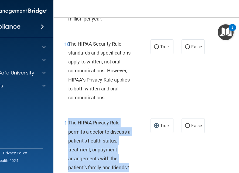
scroll to position [614, 0]
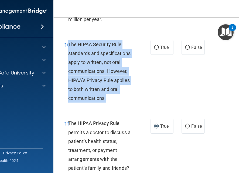
drag, startPoint x: 67, startPoint y: 44, endPoint x: 142, endPoint y: 101, distance: 93.8
click at [142, 101] on div "10 The HIPAA Security Rule standards and specifications apply to written, not o…" at bounding box center [107, 72] width 102 height 65
click at [185, 47] on input "False" at bounding box center [187, 48] width 5 height 4
radio input "true"
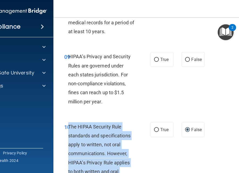
scroll to position [531, 0]
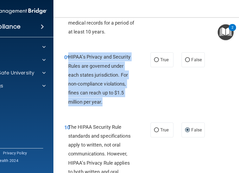
drag, startPoint x: 66, startPoint y: 58, endPoint x: 120, endPoint y: 98, distance: 67.1
click at [120, 98] on div "HIPAA’s Privacy and Security Rules are governed under each states jurisdiction.…" at bounding box center [103, 79] width 71 height 54
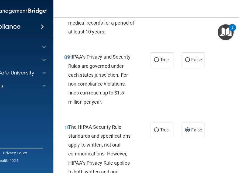
click at [188, 61] on label "False" at bounding box center [192, 59] width 23 height 15
click at [188, 61] on input "False" at bounding box center [187, 60] width 5 height 4
radio input "true"
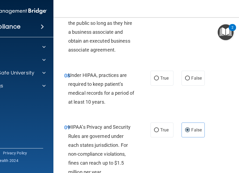
scroll to position [454, 0]
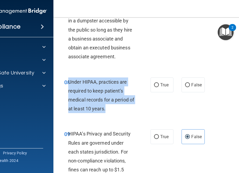
drag, startPoint x: 66, startPoint y: 84, endPoint x: 127, endPoint y: 114, distance: 67.2
click at [127, 114] on div "08 Under HIPAA, practices are required to keep patient’s medical records for a …" at bounding box center [107, 96] width 102 height 39
click at [185, 83] on input "False" at bounding box center [187, 85] width 5 height 4
radio input "true"
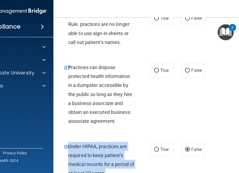
scroll to position [387, 0]
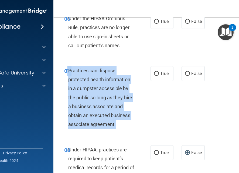
drag, startPoint x: 64, startPoint y: 71, endPoint x: 132, endPoint y: 130, distance: 90.3
click at [132, 130] on div "07 Practices can dispose protected health information in a dumpster accessible …" at bounding box center [107, 98] width 102 height 65
click at [185, 74] on input "False" at bounding box center [187, 74] width 5 height 4
radio input "true"
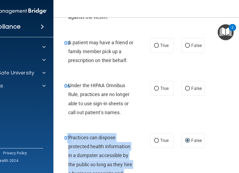
scroll to position [320, 0]
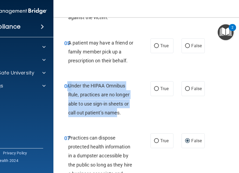
drag, startPoint x: 66, startPoint y: 85, endPoint x: 116, endPoint y: 112, distance: 56.6
click at [116, 112] on div "06 Under the HIPAA Omnibus Rule, practices are no longer able to use sign-in sh…" at bounding box center [107, 100] width 102 height 39
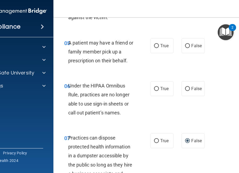
drag, startPoint x: 120, startPoint y: 113, endPoint x: 124, endPoint y: 113, distance: 4.3
click at [124, 113] on div "Under the HIPAA Omnibus Rule, practices are no longer able to use sign-in sheet…" at bounding box center [103, 99] width 71 height 36
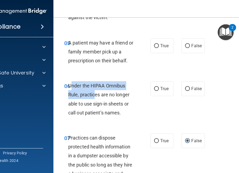
drag, startPoint x: 68, startPoint y: 84, endPoint x: 92, endPoint y: 96, distance: 27.2
click at [92, 96] on span "Under the HIPAA Omnibus Rule, practices are no longer able to use sign-in sheet…" at bounding box center [98, 99] width 61 height 33
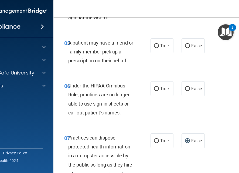
drag, startPoint x: 92, startPoint y: 96, endPoint x: 66, endPoint y: 85, distance: 28.0
click at [68, 85] on span "Under the HIPAA Omnibus Rule, practices are no longer able to use sign-in sheet…" at bounding box center [98, 99] width 61 height 33
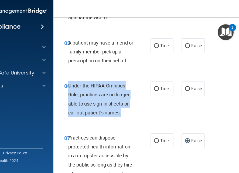
drag, startPoint x: 66, startPoint y: 85, endPoint x: 128, endPoint y: 116, distance: 68.9
click at [128, 116] on div "Under the HIPAA Omnibus Rule, practices are no longer able to use sign-in sheet…" at bounding box center [103, 99] width 71 height 36
click at [185, 90] on input "False" at bounding box center [187, 89] width 5 height 4
radio input "true"
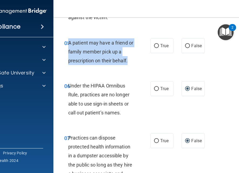
drag, startPoint x: 67, startPoint y: 41, endPoint x: 129, endPoint y: 60, distance: 64.6
click at [129, 60] on div "A patient may have a friend or family member pick up a prescription on their be…" at bounding box center [103, 51] width 71 height 27
click at [155, 45] on input "True" at bounding box center [156, 46] width 5 height 4
radio input "true"
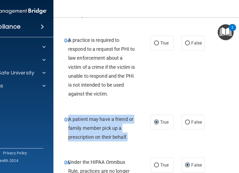
scroll to position [243, 0]
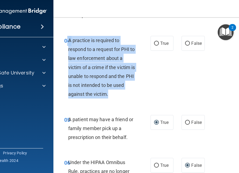
drag, startPoint x: 66, startPoint y: 42, endPoint x: 115, endPoint y: 91, distance: 69.7
click at [115, 91] on div "04 A practice is required to respond to a request for PHI to law enforcement ab…" at bounding box center [107, 68] width 102 height 65
click at [154, 42] on input "True" at bounding box center [156, 43] width 5 height 4
radio input "true"
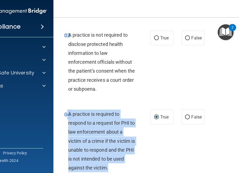
scroll to position [166, 0]
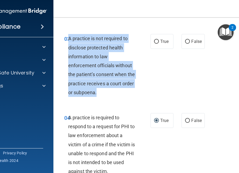
drag, startPoint x: 67, startPoint y: 37, endPoint x: 137, endPoint y: 91, distance: 88.4
click at [137, 91] on div "03 A practice is not required to disclose protected health information to law e…" at bounding box center [107, 66] width 102 height 65
click at [187, 40] on input "False" at bounding box center [187, 42] width 5 height 4
radio input "true"
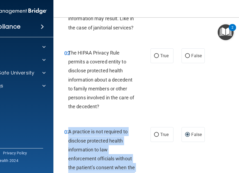
scroll to position [67, 0]
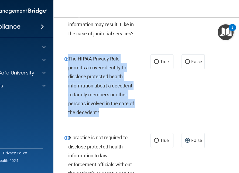
drag, startPoint x: 67, startPoint y: 59, endPoint x: 123, endPoint y: 108, distance: 74.8
click at [123, 108] on div "The HIPAA Privacy Rule permits a covered entity to disclose protected health in…" at bounding box center [103, 85] width 71 height 63
click at [154, 62] on input "True" at bounding box center [156, 62] width 5 height 4
radio input "true"
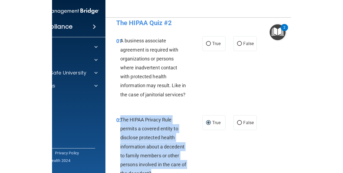
scroll to position [0, 0]
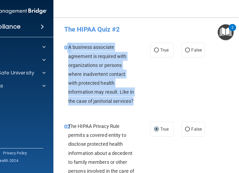
drag, startPoint x: 65, startPoint y: 48, endPoint x: 132, endPoint y: 97, distance: 83.5
click at [132, 97] on div "01 A business associate agreement is required with organizations or persons whe…" at bounding box center [107, 75] width 102 height 65
drag, startPoint x: 132, startPoint y: 97, endPoint x: 120, endPoint y: 99, distance: 12.7
click at [185, 50] on input "False" at bounding box center [187, 50] width 5 height 4
radio input "true"
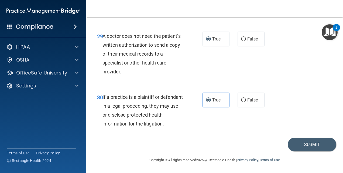
scroll to position [1580, 0]
click at [307, 151] on button "Submit" at bounding box center [311, 144] width 48 height 14
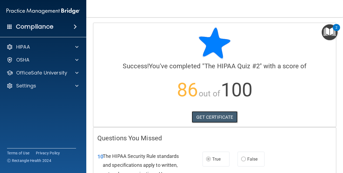
click at [223, 117] on link "GET CERTIFICATE" at bounding box center [215, 117] width 46 height 12
click at [72, 72] on div at bounding box center [75, 72] width 13 height 6
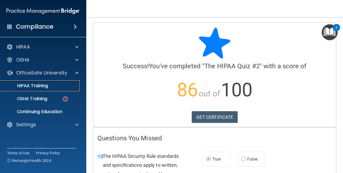
click at [57, 86] on div "HIPAA Training" at bounding box center [41, 85] width 74 height 5
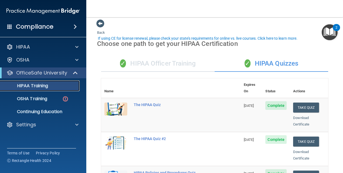
scroll to position [1, 0]
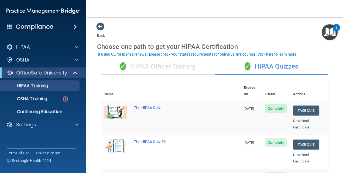
click at [144, 67] on div "✓ HIPAA Officer Training" at bounding box center [157, 66] width 113 height 16
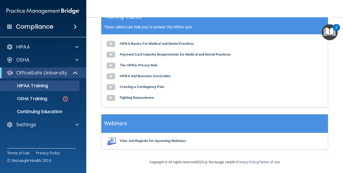
scroll to position [0, 0]
